Goal: Check status: Check status

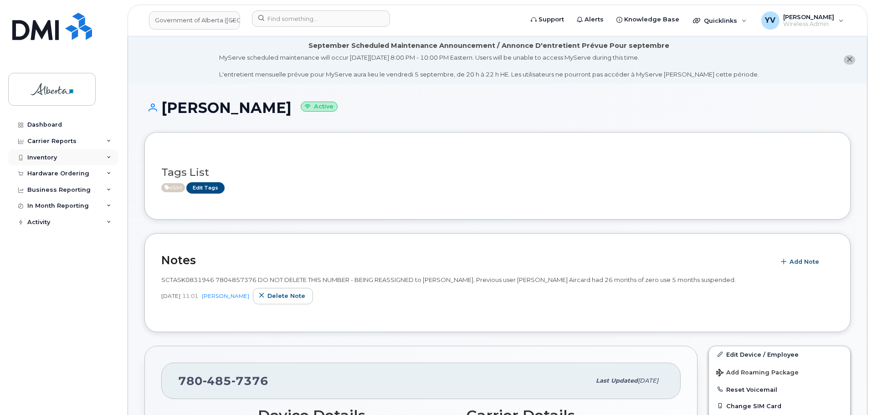
scroll to position [106, 0]
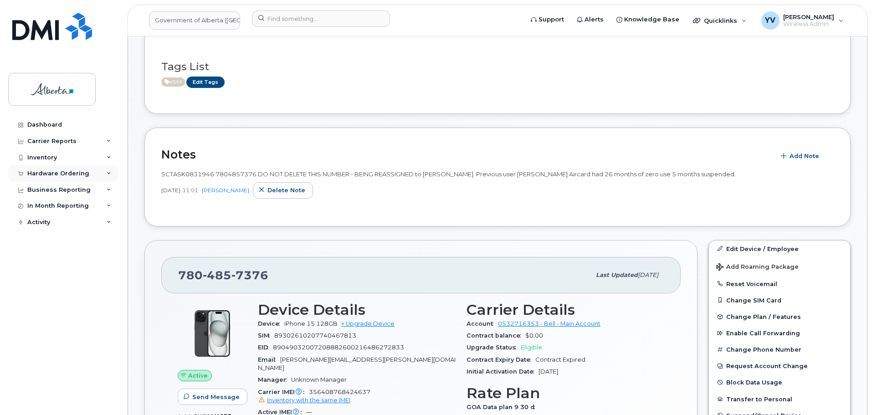
click at [40, 171] on div "Hardware Ordering" at bounding box center [58, 173] width 62 height 7
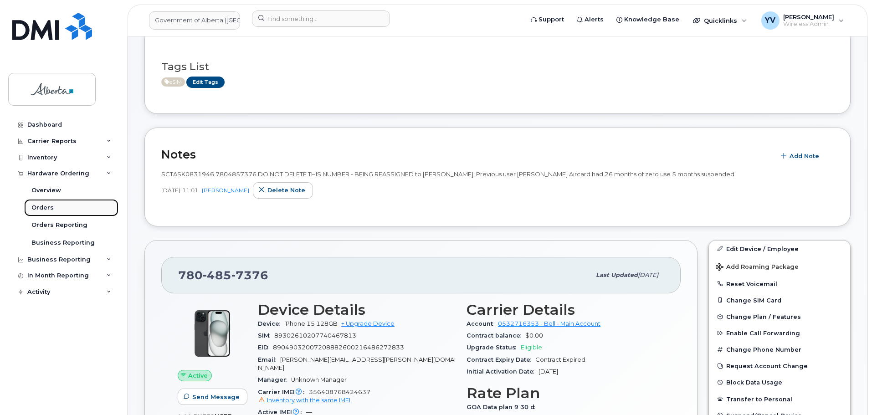
click at [37, 205] on div "Orders" at bounding box center [42, 208] width 22 height 8
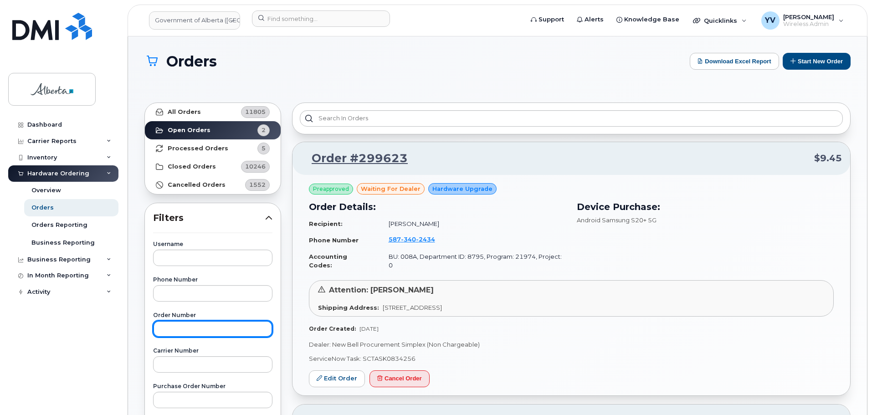
click at [180, 334] on input "text" at bounding box center [212, 329] width 119 height 16
paste input "298799"
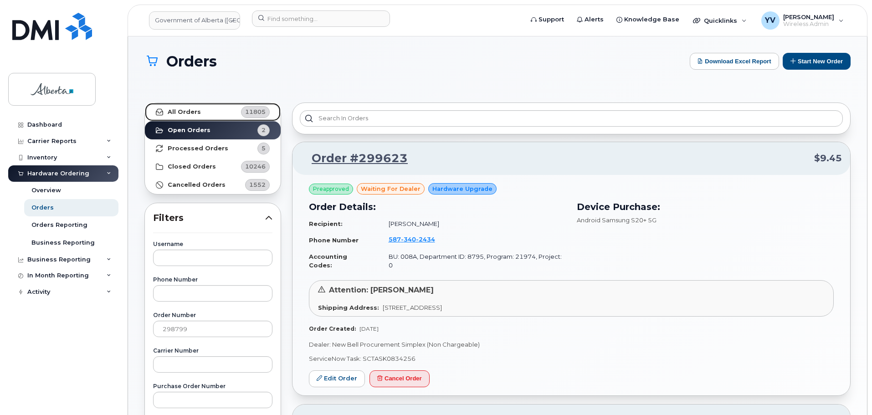
click at [181, 107] on link "All Orders 11805" at bounding box center [213, 112] width 136 height 18
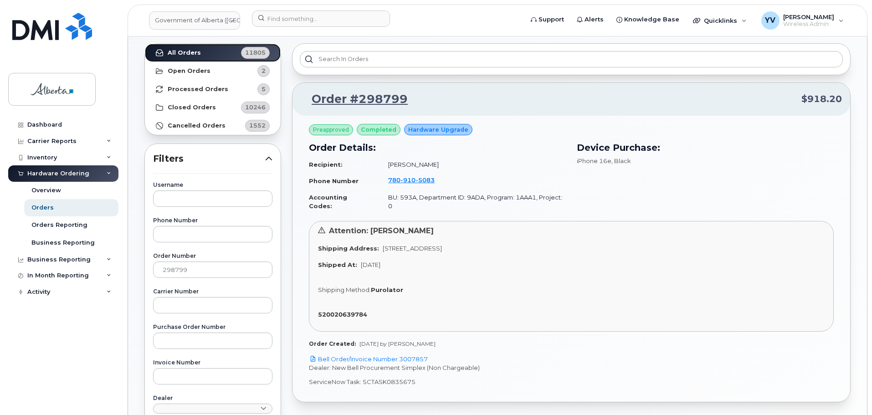
scroll to position [63, 0]
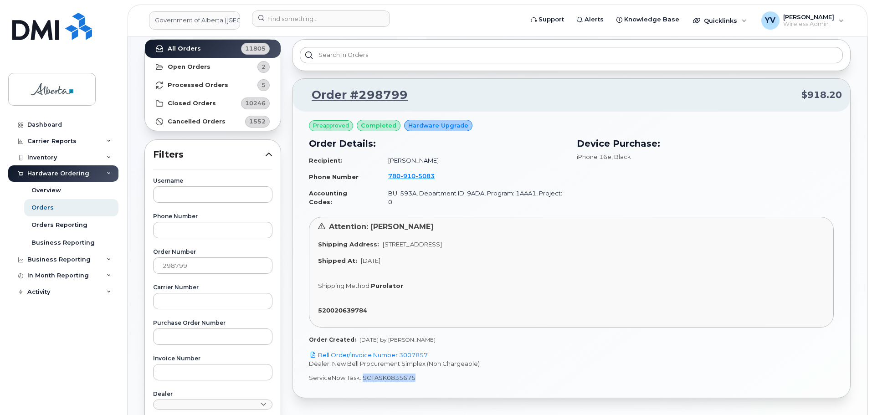
drag, startPoint x: 415, startPoint y: 369, endPoint x: 363, endPoint y: 370, distance: 52.0
click at [363, 374] on p "ServiceNow Task: SCTASK0835675" at bounding box center [571, 378] width 525 height 9
copy p "SCTASK0835675"
drag, startPoint x: 191, startPoint y: 264, endPoint x: 142, endPoint y: 267, distance: 48.8
click at [142, 267] on div "Username Phone Number Order Number 298799 Carrier Number Purchase Order Number …" at bounding box center [212, 386] width 141 height 416
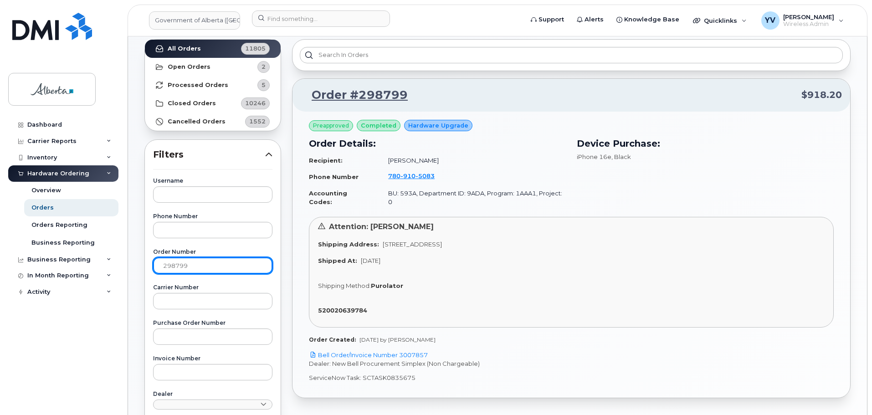
paste input "603"
type input "298603"
click at [182, 50] on strong "All Orders" at bounding box center [184, 48] width 33 height 7
drag, startPoint x: 416, startPoint y: 371, endPoint x: 362, endPoint y: 369, distance: 54.7
click at [362, 374] on p "ServiceNow Task: SCTASK0832800" at bounding box center [571, 378] width 525 height 9
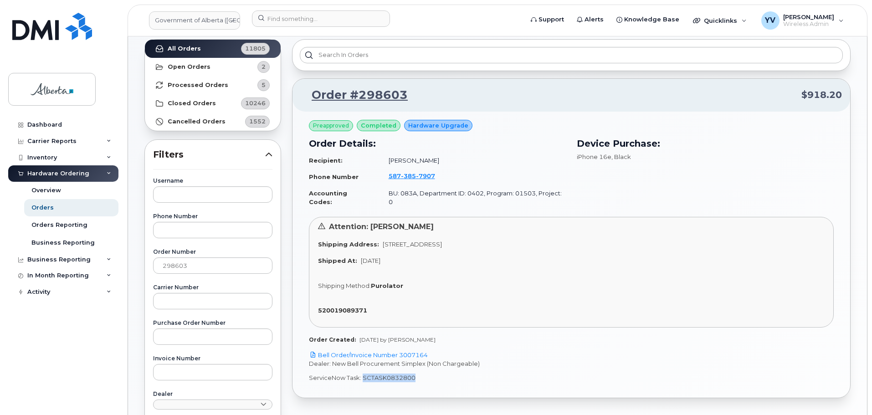
copy p "SCTASK0832800"
click at [412, 351] on link "Bell Order/Invoice Number 3007164" at bounding box center [368, 354] width 119 height 7
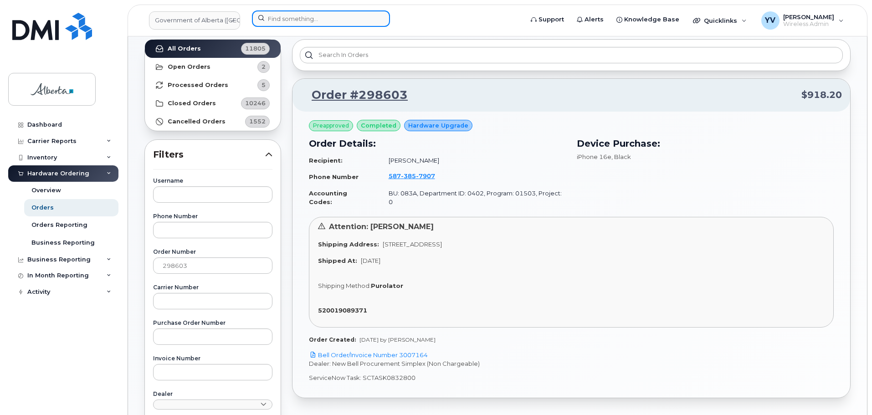
click at [284, 21] on input at bounding box center [321, 18] width 138 height 16
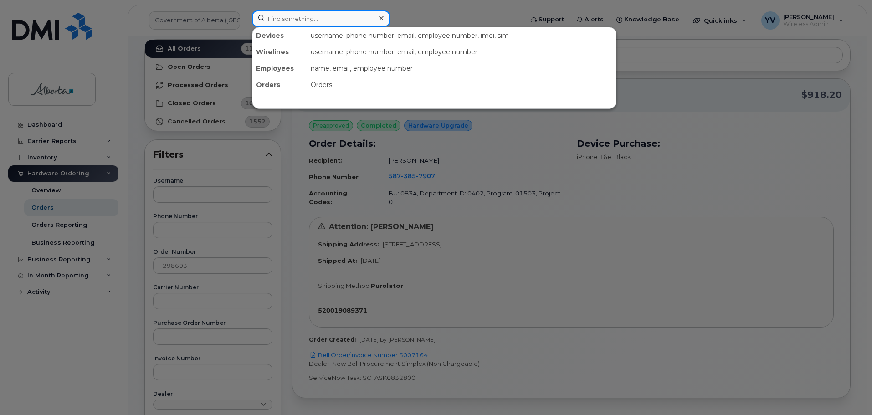
paste input "5873857907"
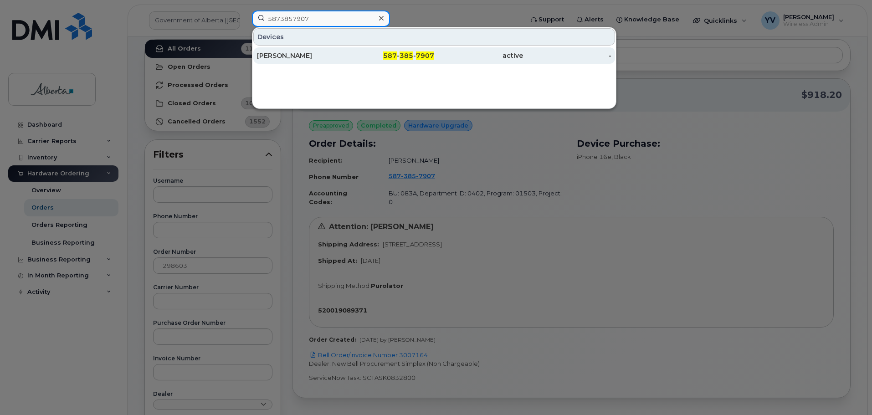
type input "5873857907"
click at [428, 54] on span "7907" at bounding box center [425, 55] width 18 height 8
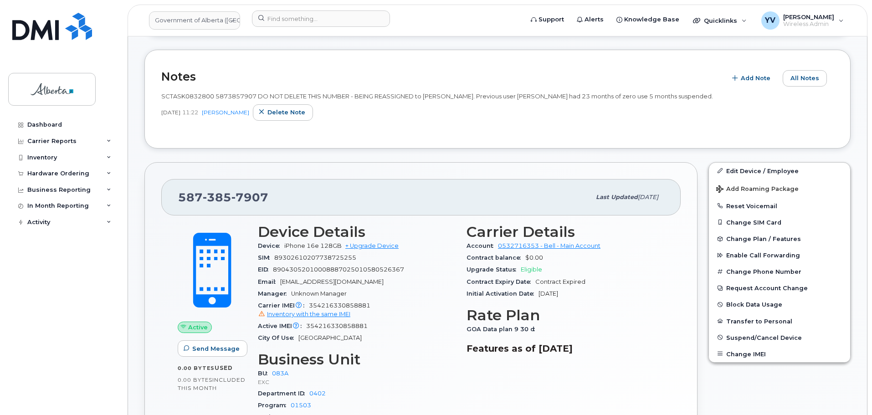
scroll to position [267, 0]
